Goal: Complete application form

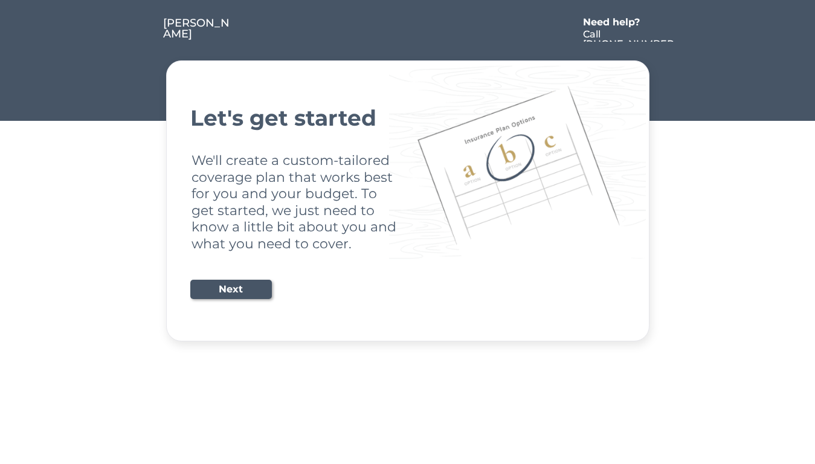
click at [407, 232] on div "Let's get started We'll create a custom-tailored coverage plan that works best …" at bounding box center [407, 201] width 435 height 251
click at [407, 171] on div "Let's get started We'll create a custom-tailored coverage plan that works best …" at bounding box center [407, 201] width 435 height 251
click at [408, 22] on div at bounding box center [405, 30] width 345 height 24
click at [408, 30] on div at bounding box center [405, 30] width 345 height 24
click at [140, 30] on div at bounding box center [140, 30] width 45 height 24
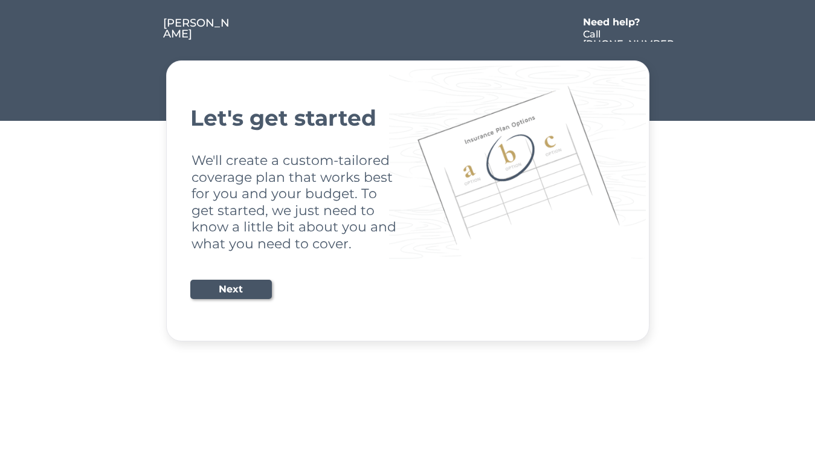
click at [405, 30] on div at bounding box center [405, 30] width 345 height 24
click at [618, 24] on div "Need help?" at bounding box center [618, 23] width 70 height 10
click at [687, 30] on div at bounding box center [687, 30] width 22 height 24
click at [143, 42] on div at bounding box center [143, 42] width 6 height 6
